Goal: Task Accomplishment & Management: Complete application form

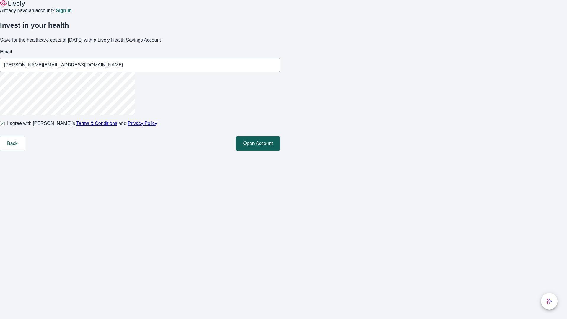
click at [280, 150] on button "Open Account" at bounding box center [258, 143] width 44 height 14
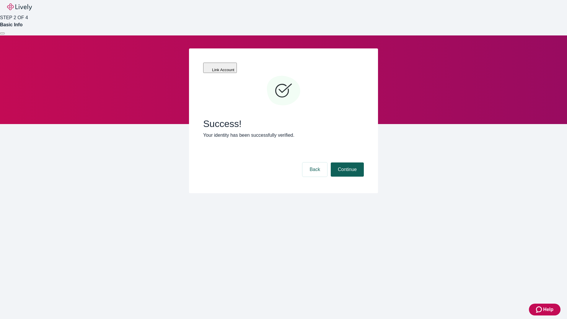
click at [346, 162] on button "Continue" at bounding box center [346, 169] width 33 height 14
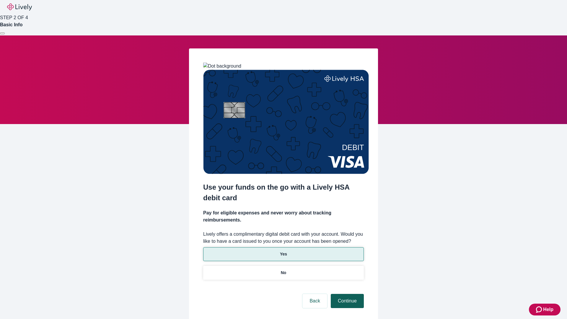
click at [283, 269] on p "No" at bounding box center [284, 272] width 6 height 6
click at [346, 294] on button "Continue" at bounding box center [346, 301] width 33 height 14
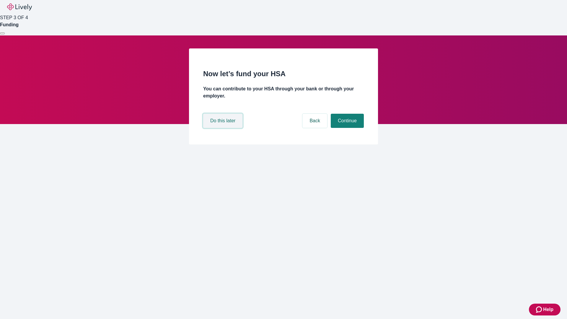
click at [223, 128] on button "Do this later" at bounding box center [222, 121] width 39 height 14
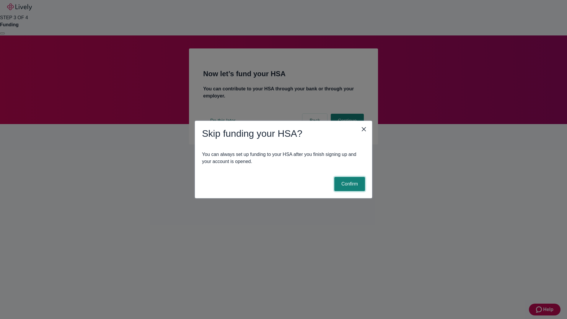
click at [348, 184] on button "Confirm" at bounding box center [349, 184] width 31 height 14
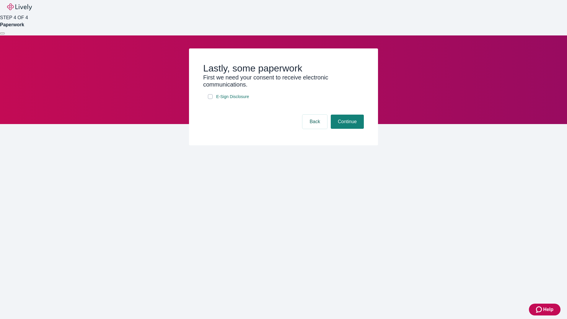
click at [210, 99] on input "E-Sign Disclosure" at bounding box center [210, 96] width 5 height 5
checkbox input "true"
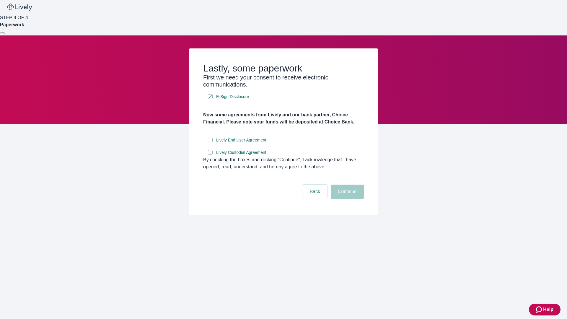
click at [210, 142] on input "Lively End User Agreement" at bounding box center [210, 139] width 5 height 5
checkbox input "true"
click at [210, 155] on input "Lively Custodial Agreement" at bounding box center [210, 152] width 5 height 5
checkbox input "true"
click at [346, 199] on button "Continue" at bounding box center [346, 191] width 33 height 14
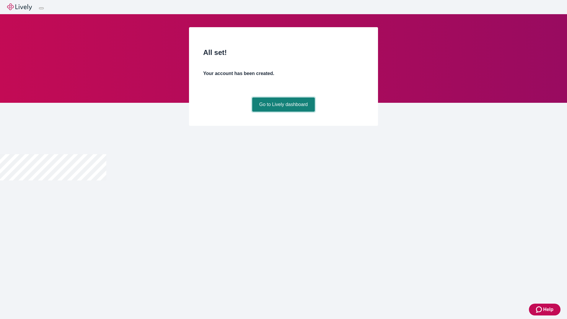
click at [283, 112] on link "Go to Lively dashboard" at bounding box center [283, 104] width 63 height 14
